Goal: Task Accomplishment & Management: Manage account settings

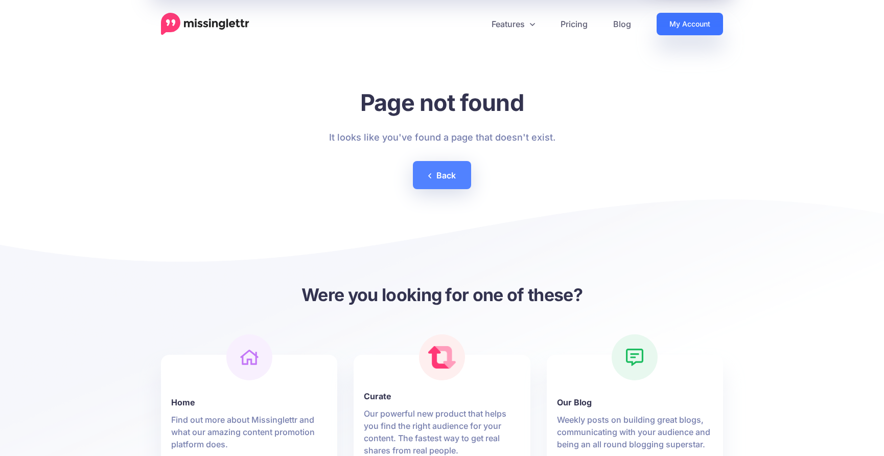
drag, startPoint x: 0, startPoint y: 0, endPoint x: 673, endPoint y: 25, distance: 673.3
click at [673, 25] on link "My Account" at bounding box center [690, 24] width 66 height 22
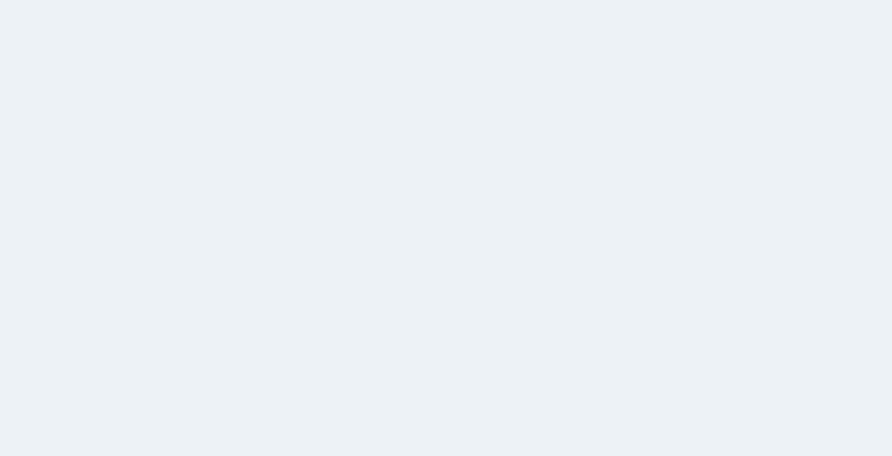
select select
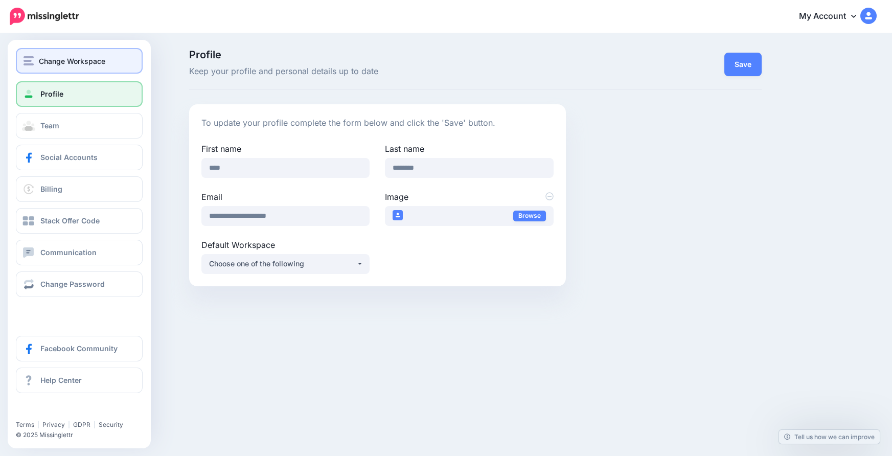
click at [29, 64] on img "button" at bounding box center [29, 60] width 10 height 9
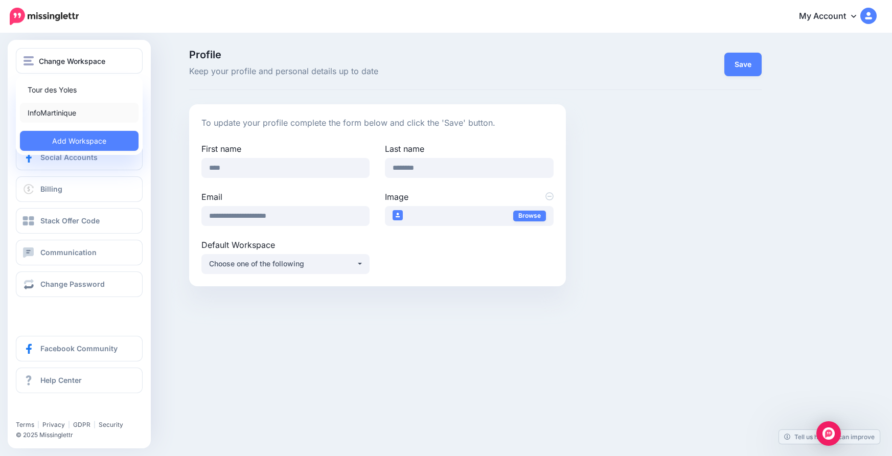
click at [75, 121] on link "InfoMartinique" at bounding box center [79, 113] width 119 height 20
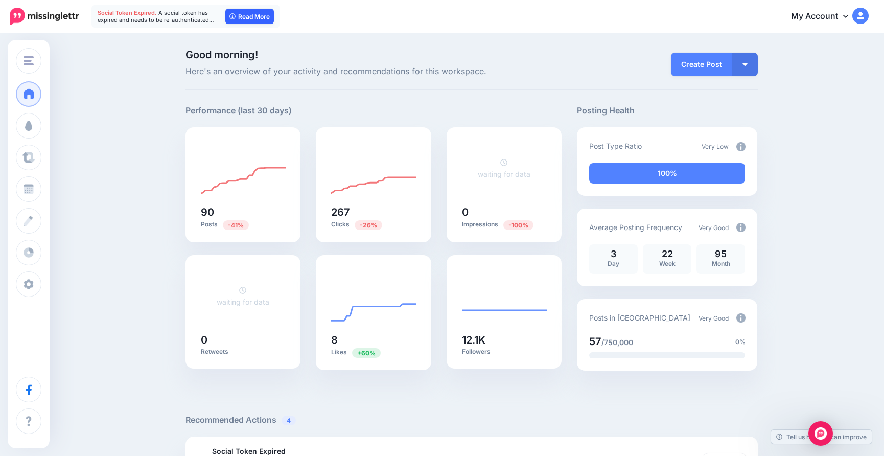
click at [244, 17] on link "Read More" at bounding box center [249, 16] width 49 height 15
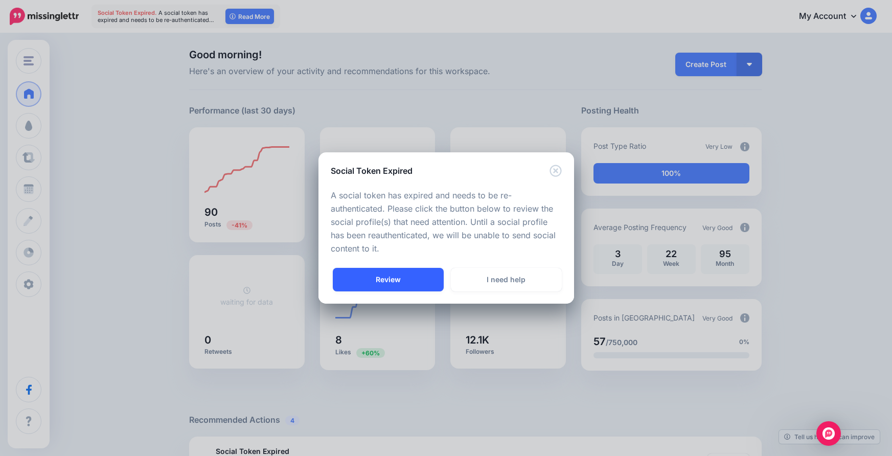
click at [416, 278] on link "Review" at bounding box center [388, 280] width 111 height 24
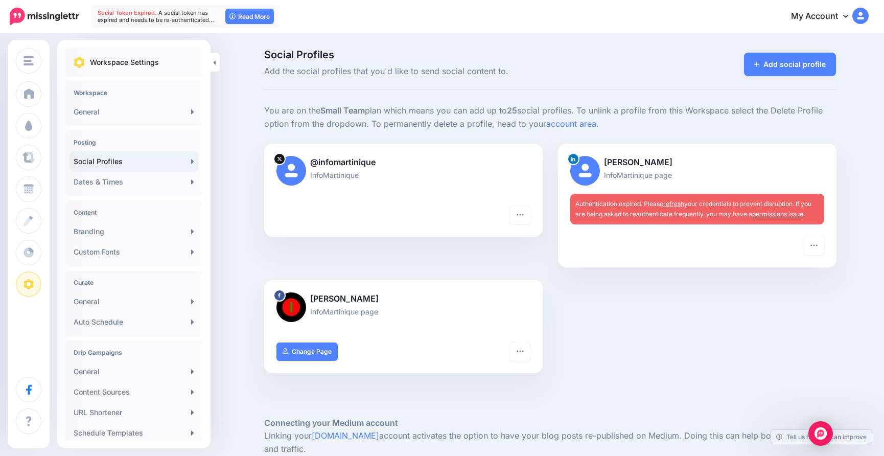
click at [685, 203] on link "refresh" at bounding box center [674, 204] width 21 height 8
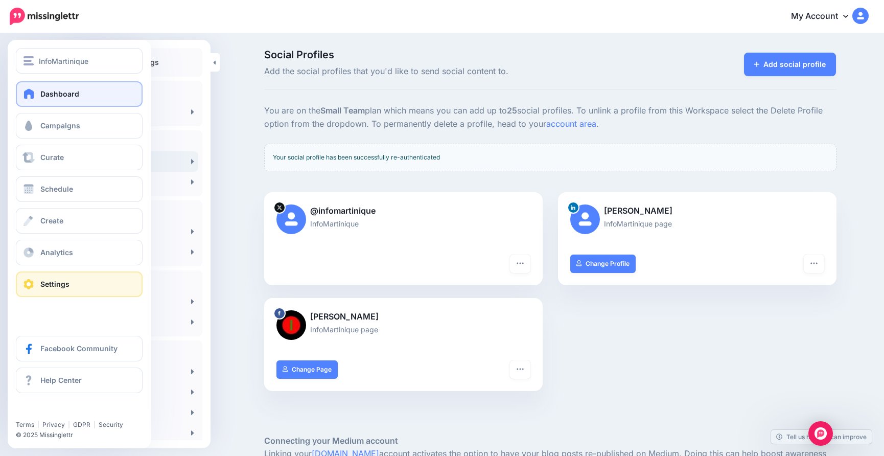
drag, startPoint x: 57, startPoint y: 95, endPoint x: 53, endPoint y: 84, distance: 11.5
click at [56, 95] on span "Dashboard" at bounding box center [59, 93] width 39 height 9
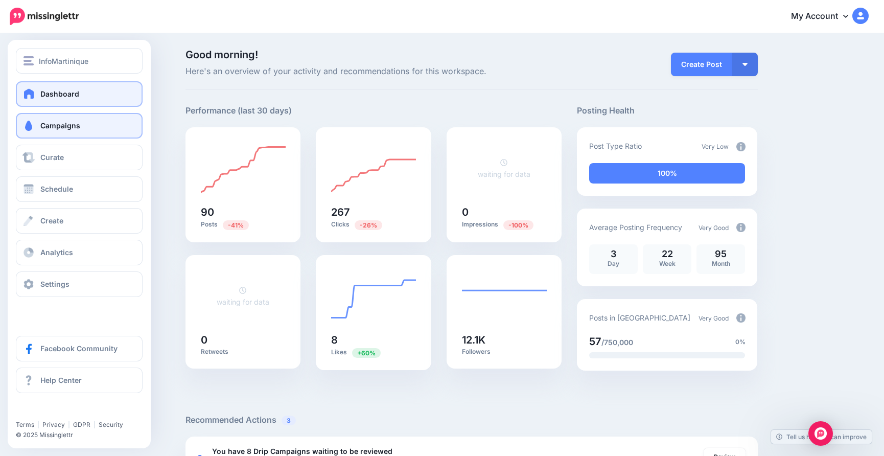
click at [56, 128] on span "Campaigns" at bounding box center [60, 125] width 40 height 9
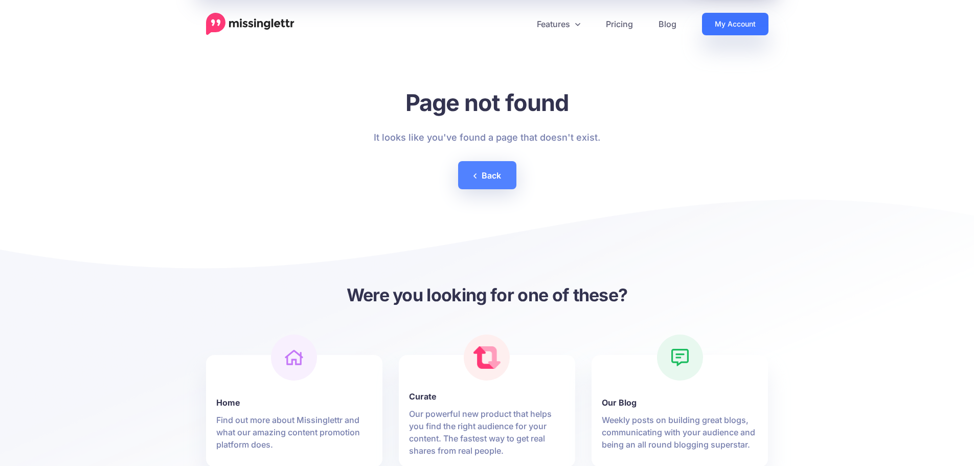
click at [736, 19] on link "My Account" at bounding box center [735, 24] width 66 height 22
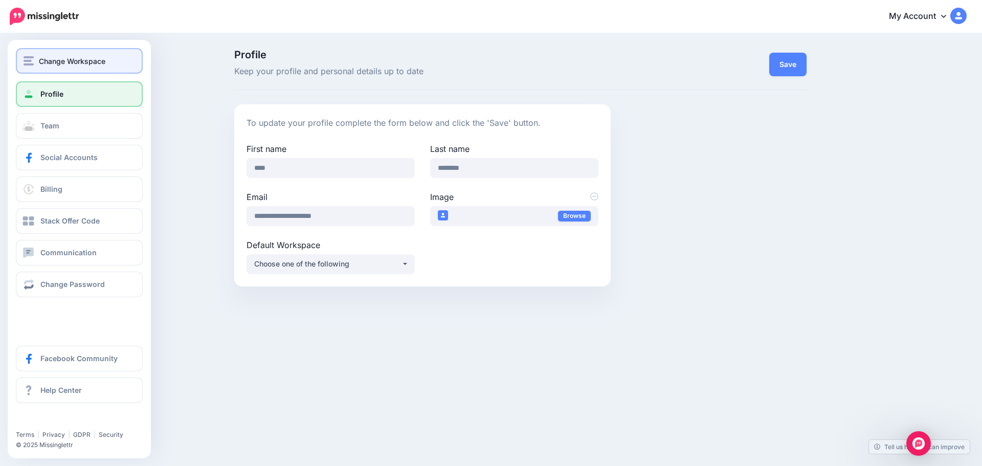
click at [65, 58] on span "Change Workspace" at bounding box center [72, 61] width 66 height 12
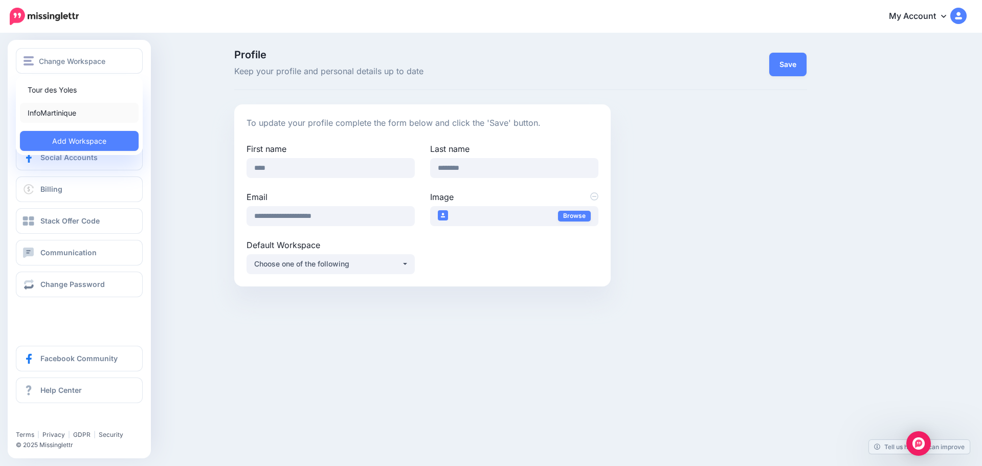
click at [48, 111] on link "InfoMartinique" at bounding box center [79, 113] width 119 height 20
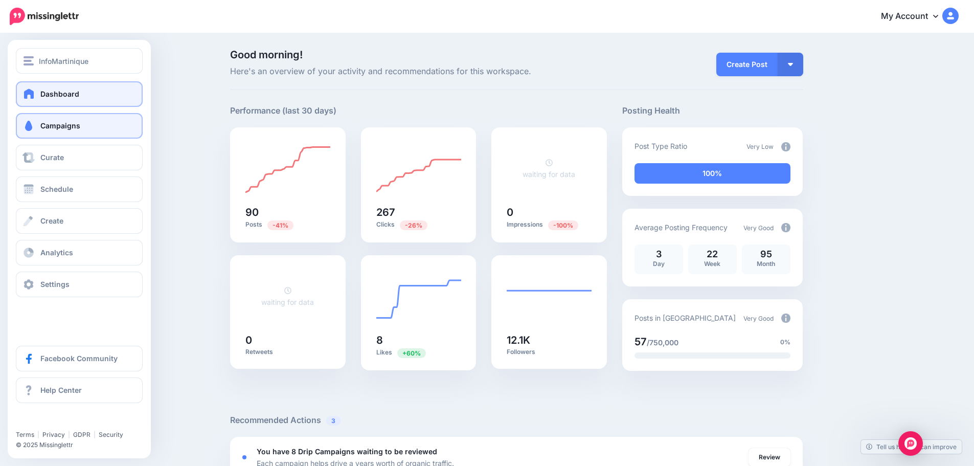
click at [60, 127] on span "Campaigns" at bounding box center [60, 125] width 40 height 9
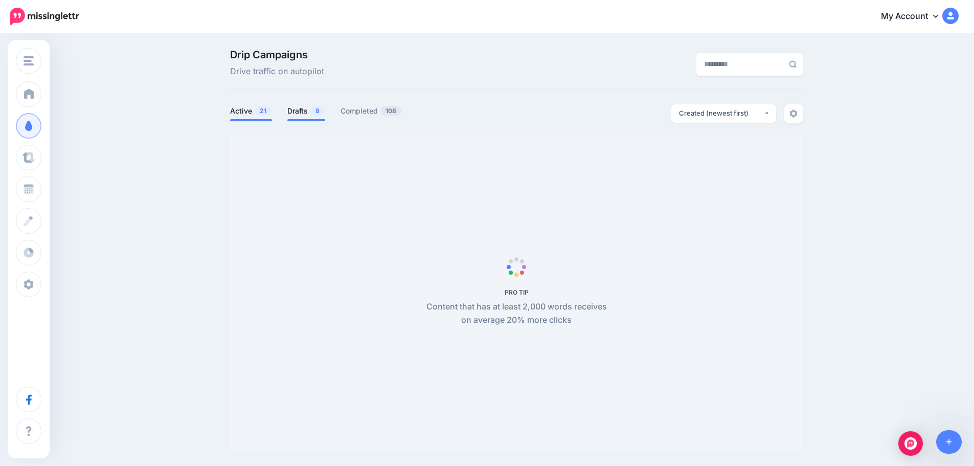
click at [302, 110] on link "Drafts 8" at bounding box center [306, 111] width 38 height 12
